Goal: Complete application form

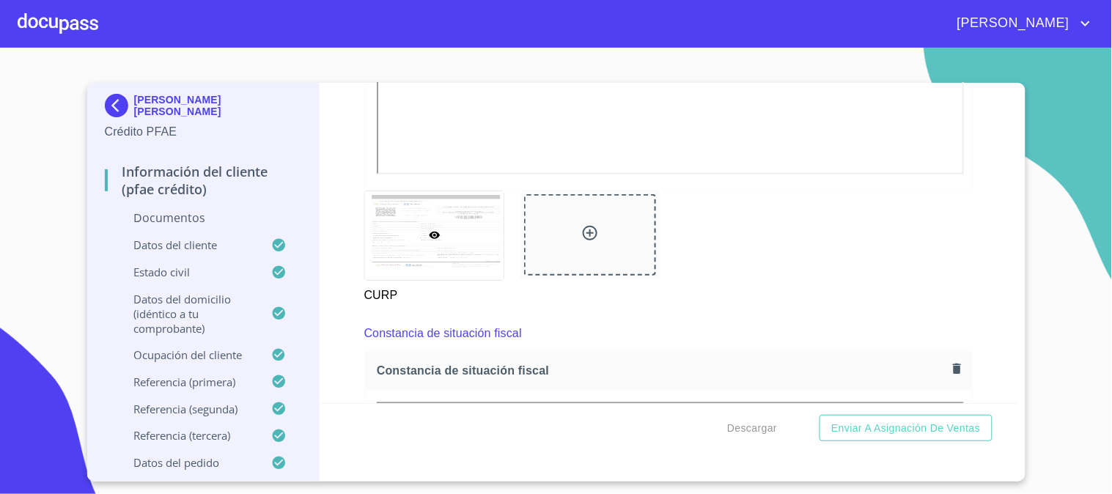
scroll to position [3339, 0]
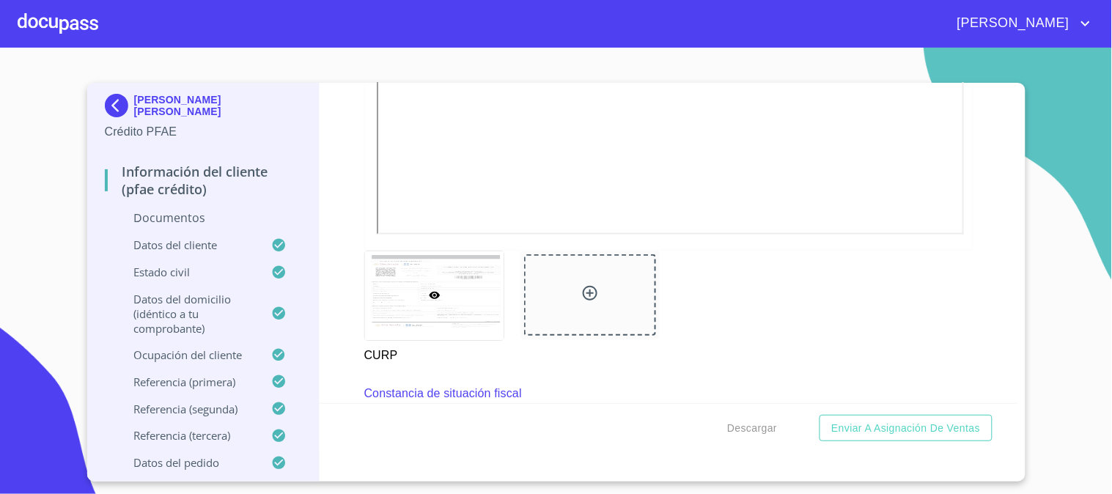
click at [110, 103] on img at bounding box center [119, 105] width 29 height 23
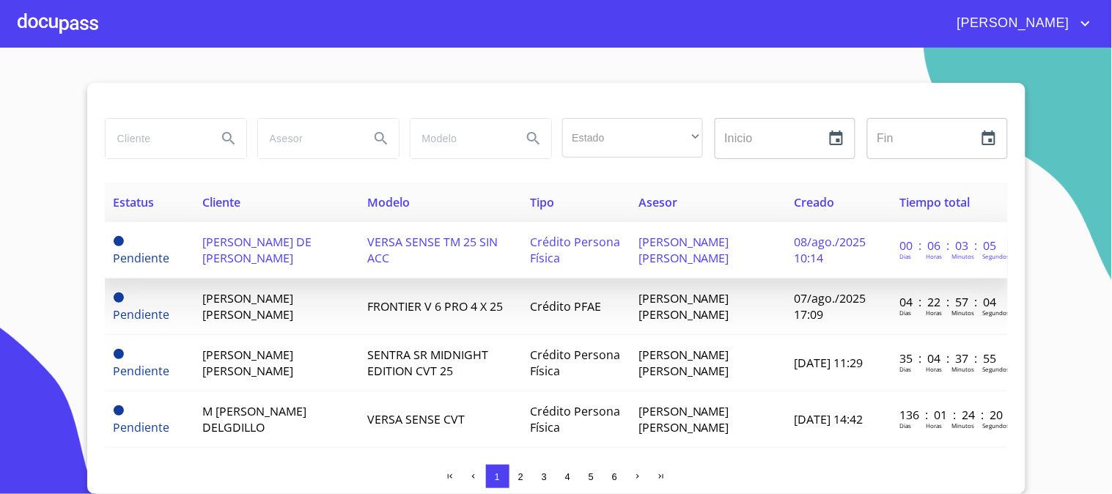
click at [265, 255] on span "[PERSON_NAME] DE [PERSON_NAME]" at bounding box center [256, 250] width 109 height 32
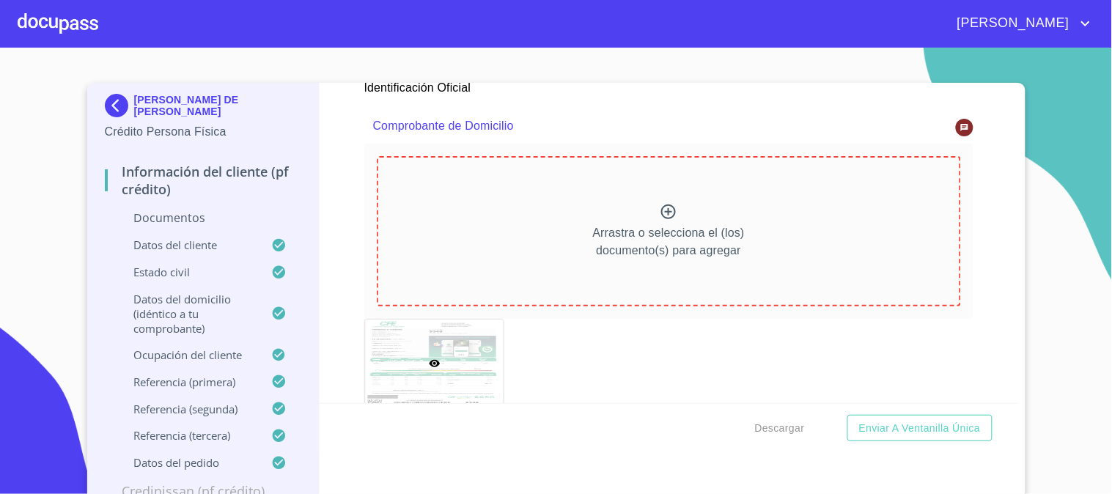
scroll to position [733, 0]
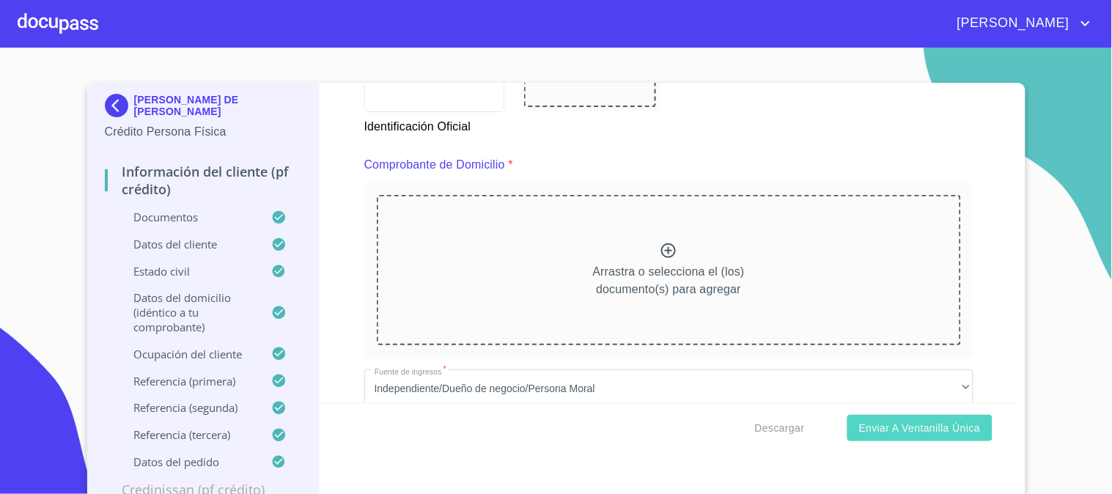
click at [880, 418] on button "Enviar a Ventanilla única" at bounding box center [919, 428] width 145 height 27
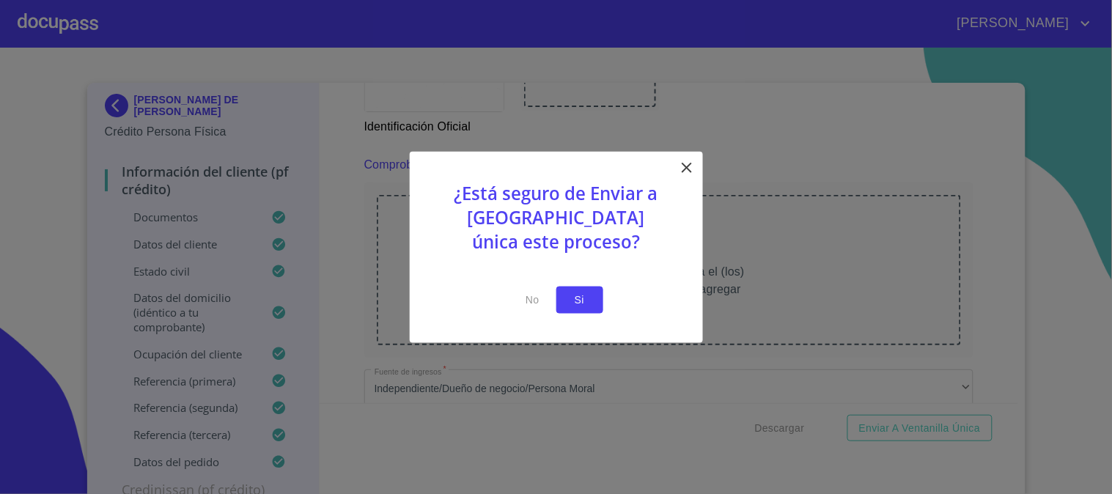
click at [577, 303] on span "Si" at bounding box center [579, 300] width 23 height 18
